Goal: Information Seeking & Learning: Check status

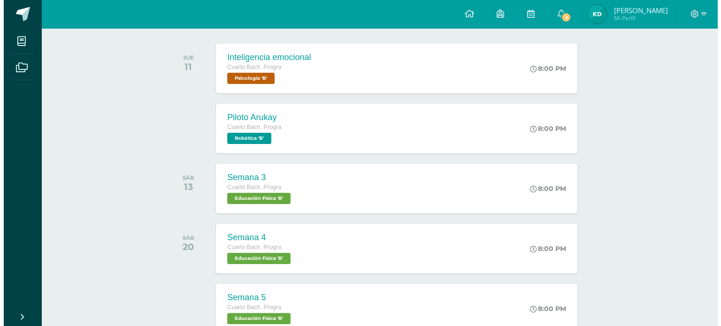
scroll to position [142, 0]
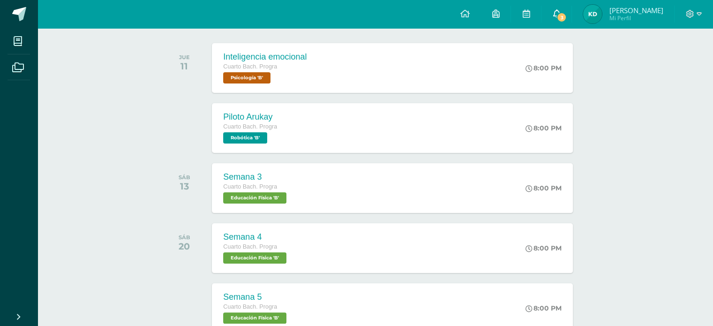
click at [561, 13] on span "3" at bounding box center [562, 17] width 10 height 10
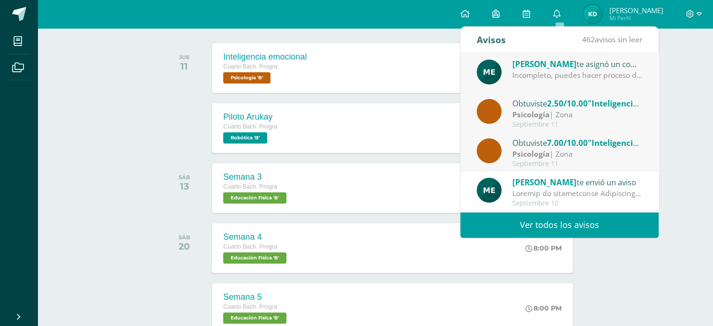
click at [505, 117] on div "Obtuviste 2.50/10.00 "Inteligencia emocional" en Psicología Psicología | Zona […" at bounding box center [560, 112] width 166 height 31
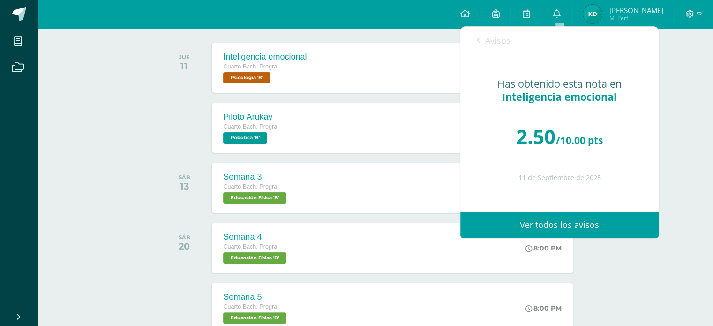
click at [490, 37] on span "Avisos" at bounding box center [498, 40] width 25 height 11
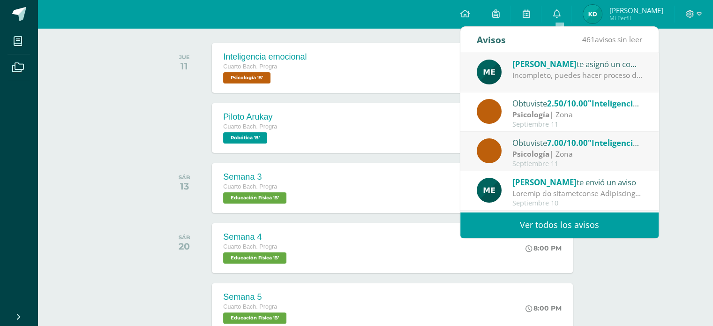
click at [539, 65] on span "[PERSON_NAME]" at bounding box center [545, 64] width 64 height 11
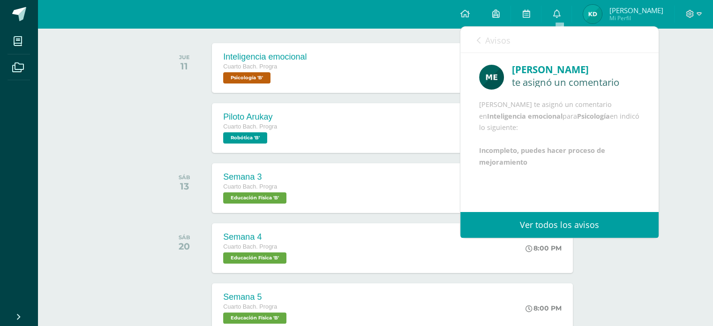
click at [493, 43] on span "Avisos" at bounding box center [498, 40] width 25 height 11
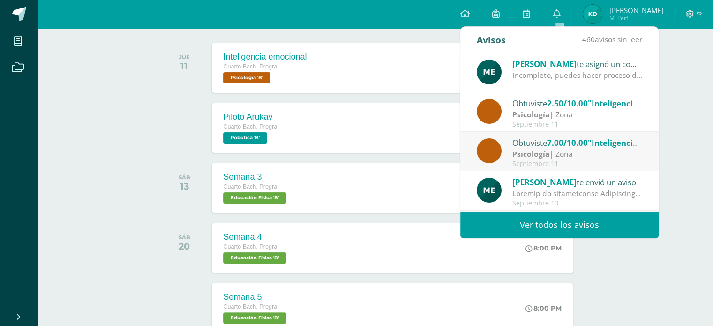
click at [142, 151] on div "Actividades recientes y próximas Tablero Pendientes de entrega Entregadas todas…" at bounding box center [376, 245] width 676 height 719
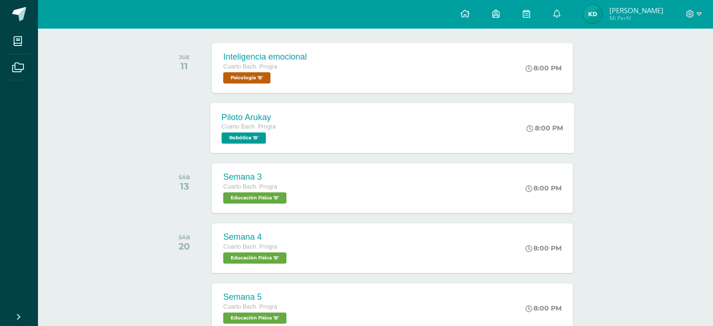
click at [265, 137] on span "Robótica 'B'" at bounding box center [244, 137] width 45 height 11
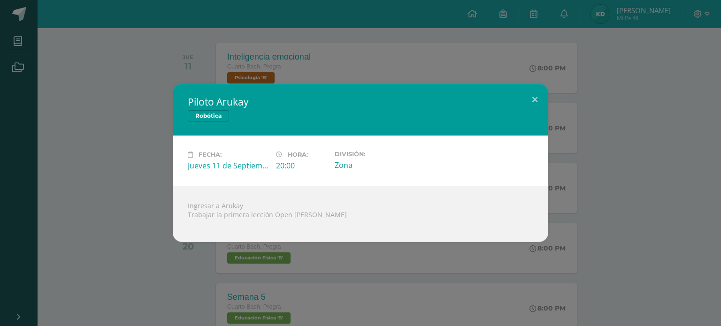
click at [656, 154] on div "Piloto Arukay Robótica Fecha: [DATE] Hora: 20:00 División: Zona" at bounding box center [360, 163] width 713 height 158
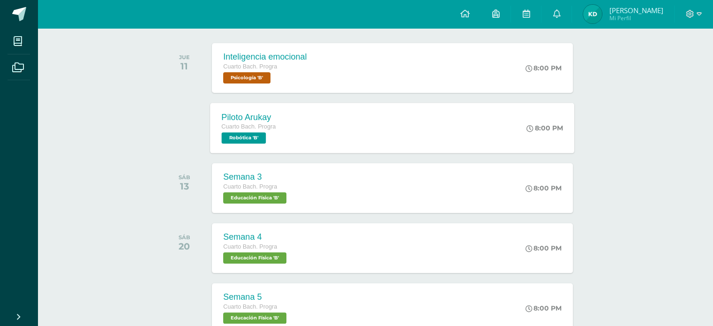
click at [544, 138] on div "8:00 PM" at bounding box center [550, 128] width 50 height 50
